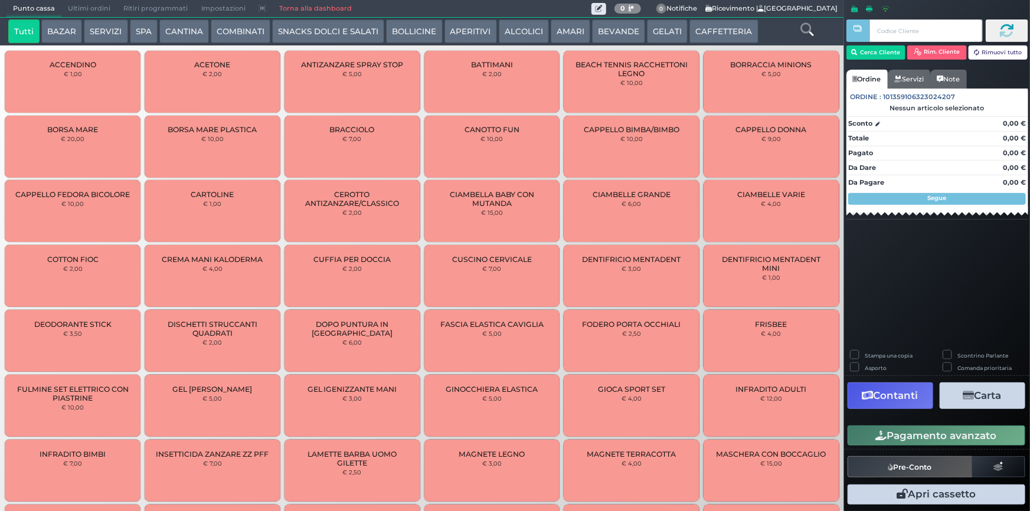
click at [102, 30] on button "SERVIZI" at bounding box center [106, 31] width 44 height 24
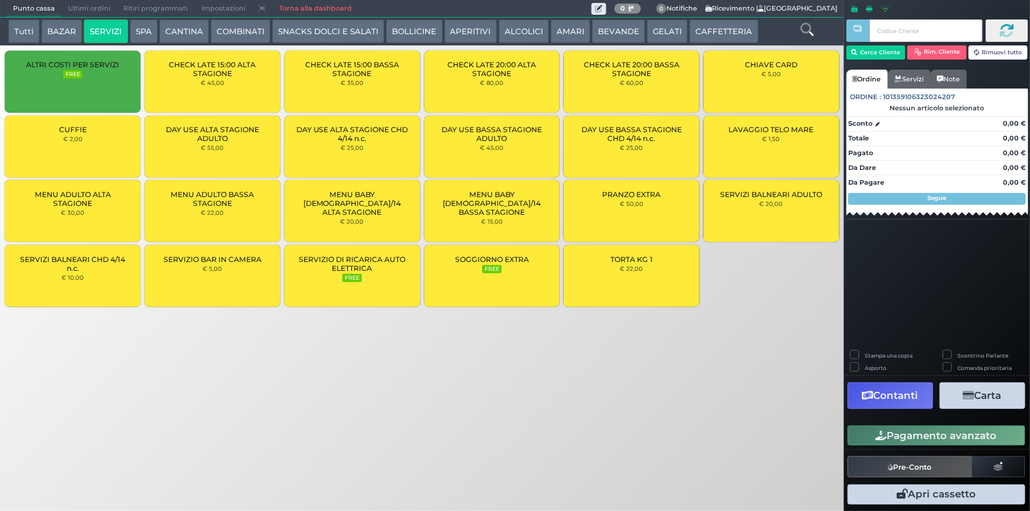
click at [86, 143] on div "CUFFIE € 2,00" at bounding box center [73, 147] width 136 height 62
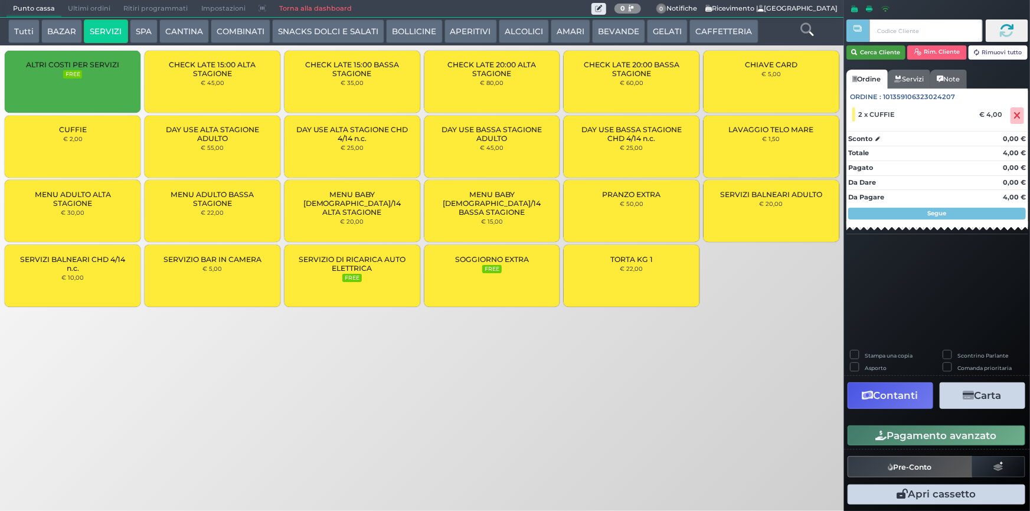
click at [862, 51] on button "Cerca Cliente" at bounding box center [876, 52] width 60 height 14
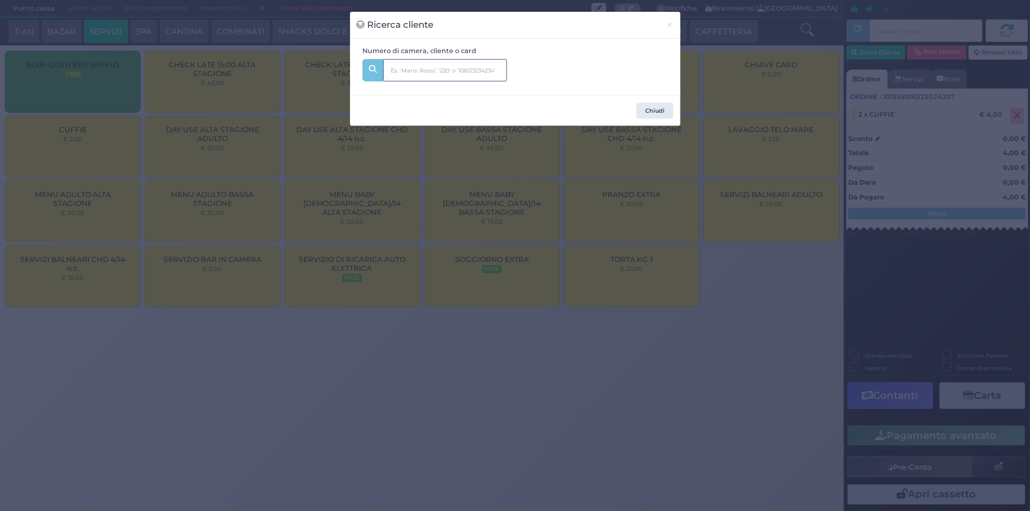
click at [436, 70] on input "text" at bounding box center [445, 70] width 124 height 22
type input "323"
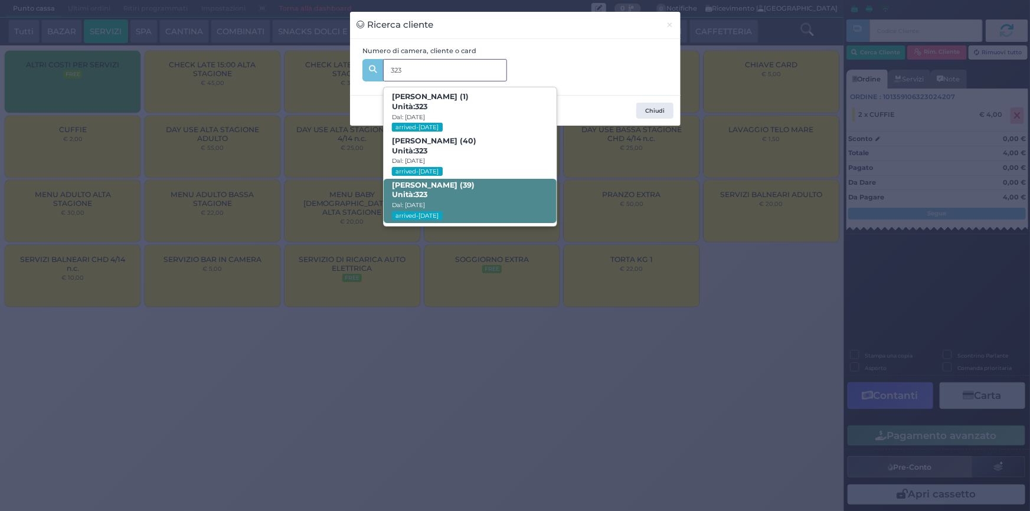
click at [476, 190] on span "[PERSON_NAME] (39) Unità: 323 Dal: [DATE] arrived-[DATE]" at bounding box center [470, 201] width 173 height 44
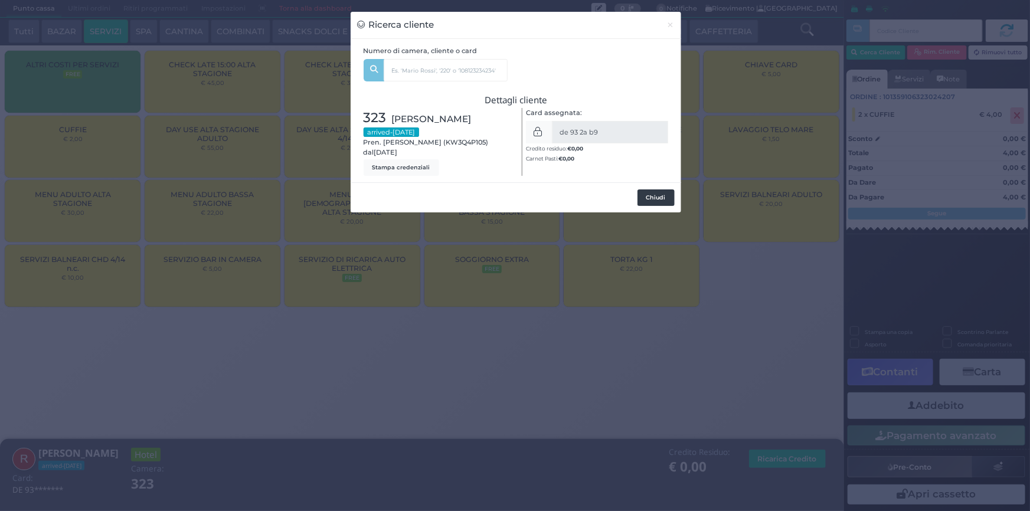
click at [653, 201] on button "Chiudi" at bounding box center [655, 197] width 37 height 17
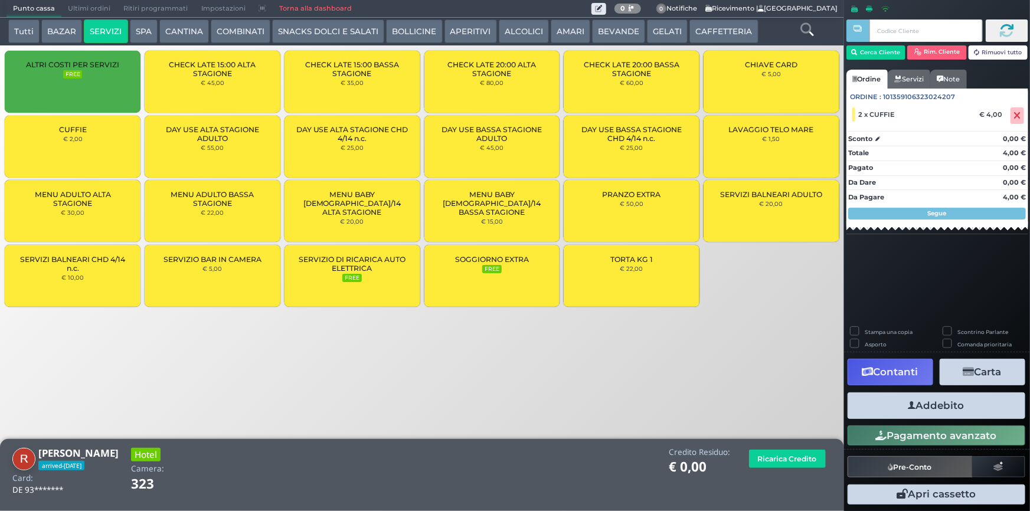
click at [984, 400] on button "Addebito" at bounding box center [937, 405] width 178 height 27
